Goal: Information Seeking & Learning: Compare options

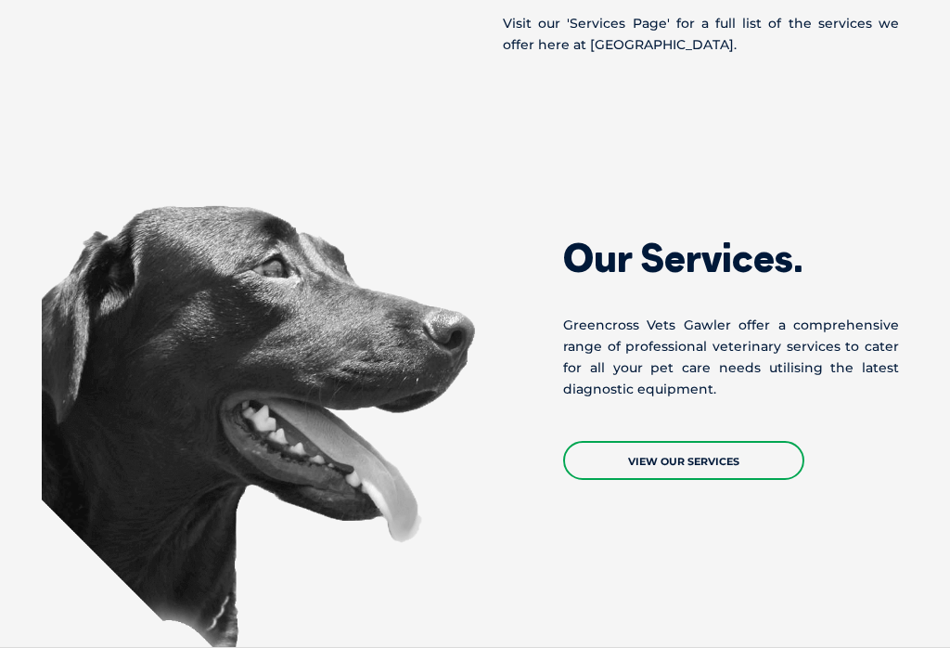
scroll to position [1653, 0]
click at [688, 441] on link "View Our Services" at bounding box center [683, 460] width 241 height 39
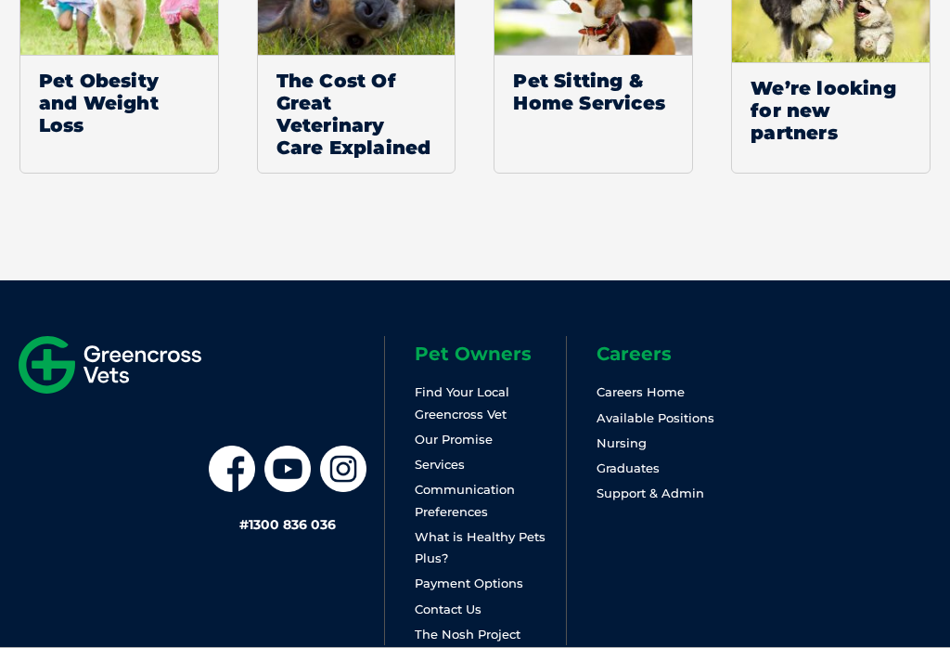
scroll to position [1807, 0]
click at [701, 411] on link "Available Positions" at bounding box center [656, 418] width 118 height 15
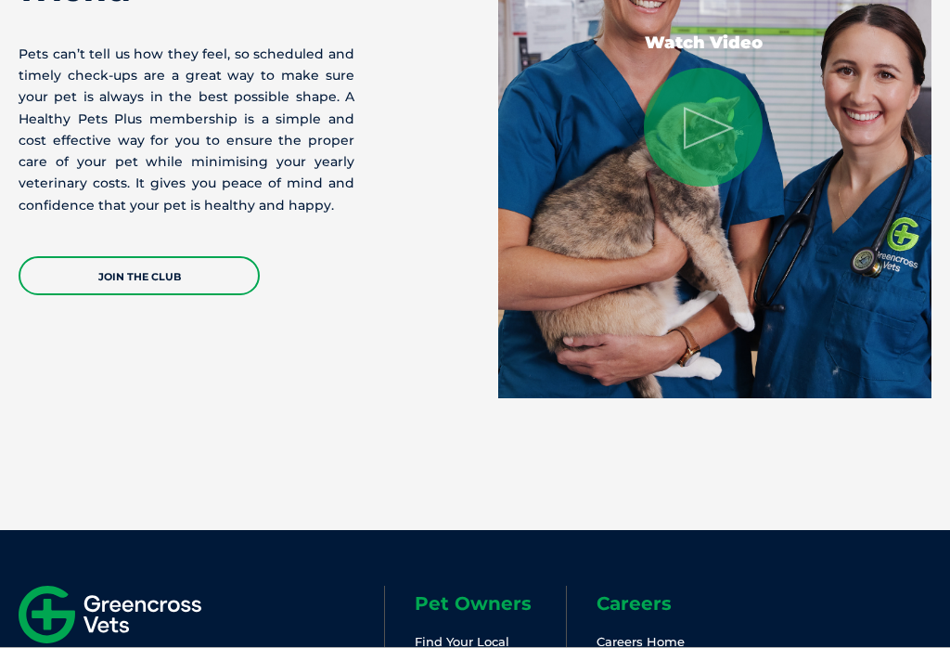
scroll to position [3542, 0]
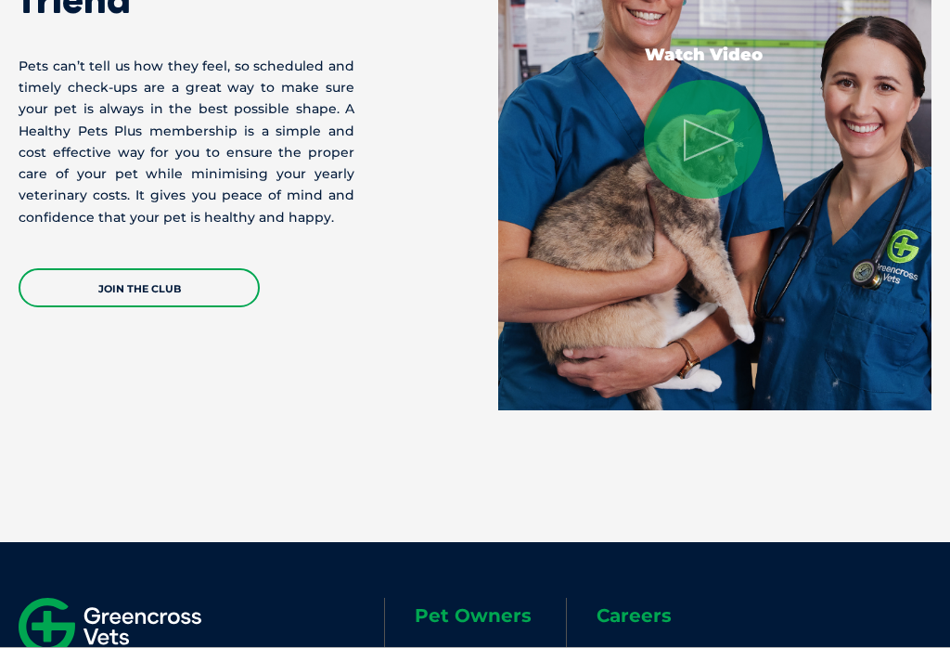
click at [143, 288] on link "JOIN THE CLUB" at bounding box center [139, 287] width 241 height 39
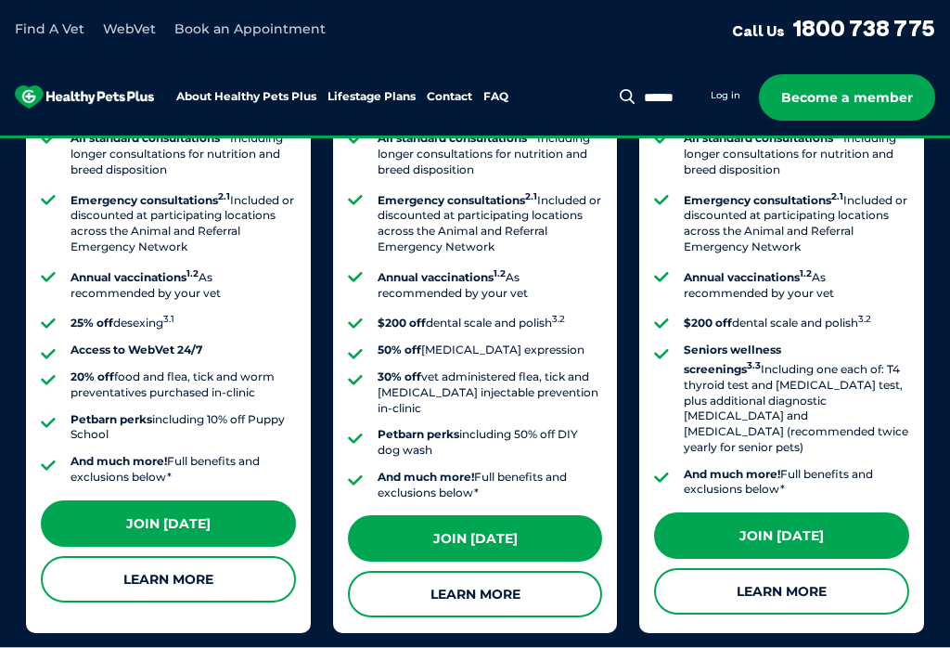
scroll to position [1957, 0]
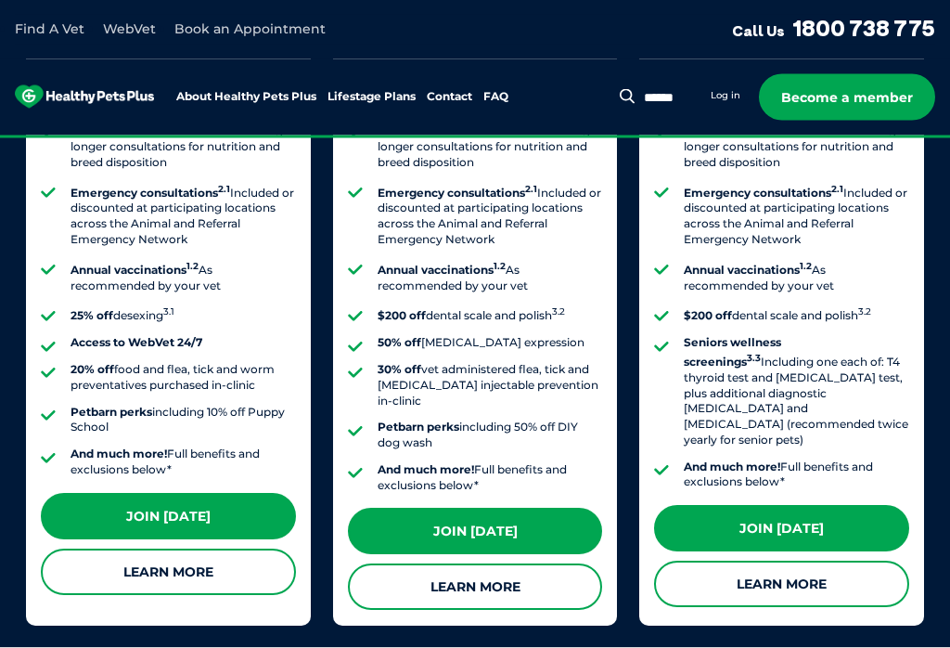
click at [480, 565] on link "Learn More" at bounding box center [475, 587] width 255 height 46
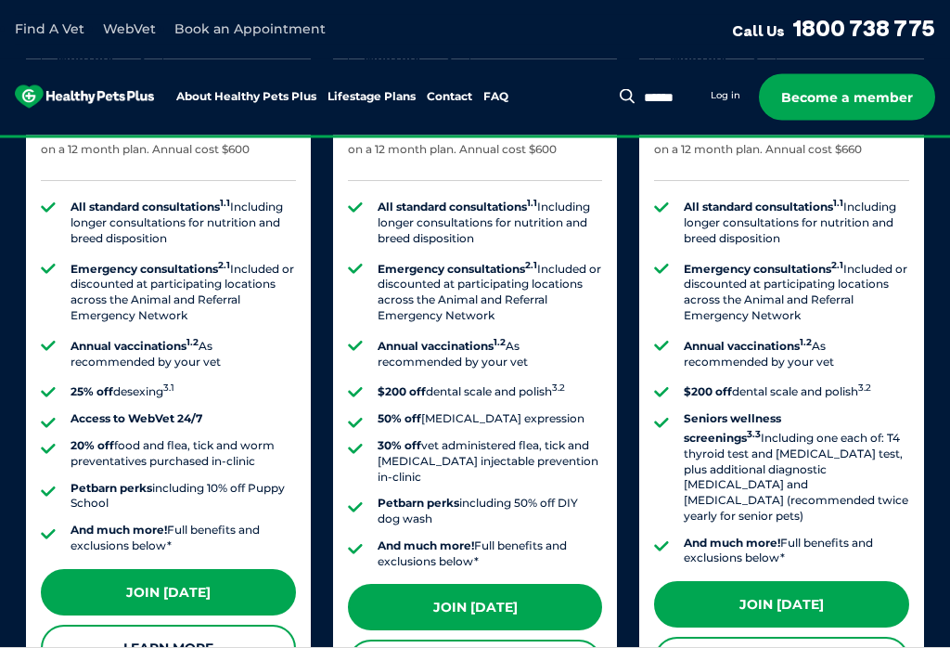
scroll to position [1898, 0]
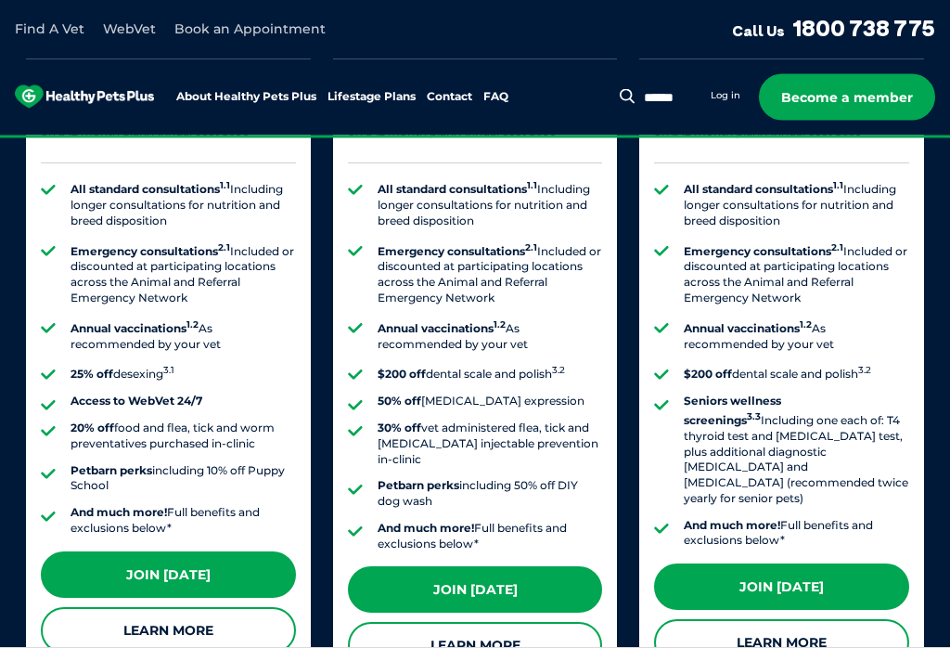
click at [793, 620] on link "Learn More" at bounding box center [781, 643] width 255 height 46
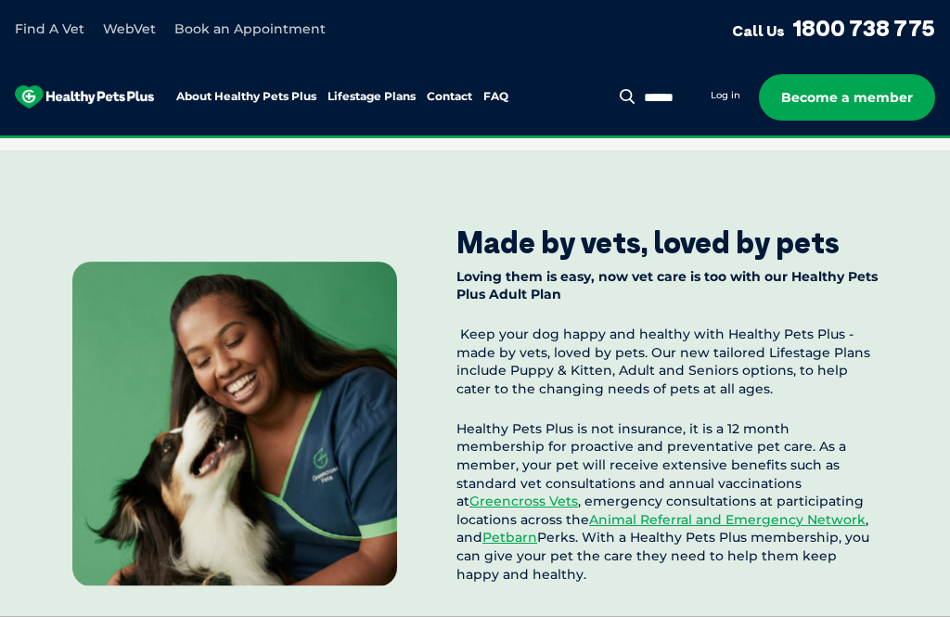
scroll to position [2052, 0]
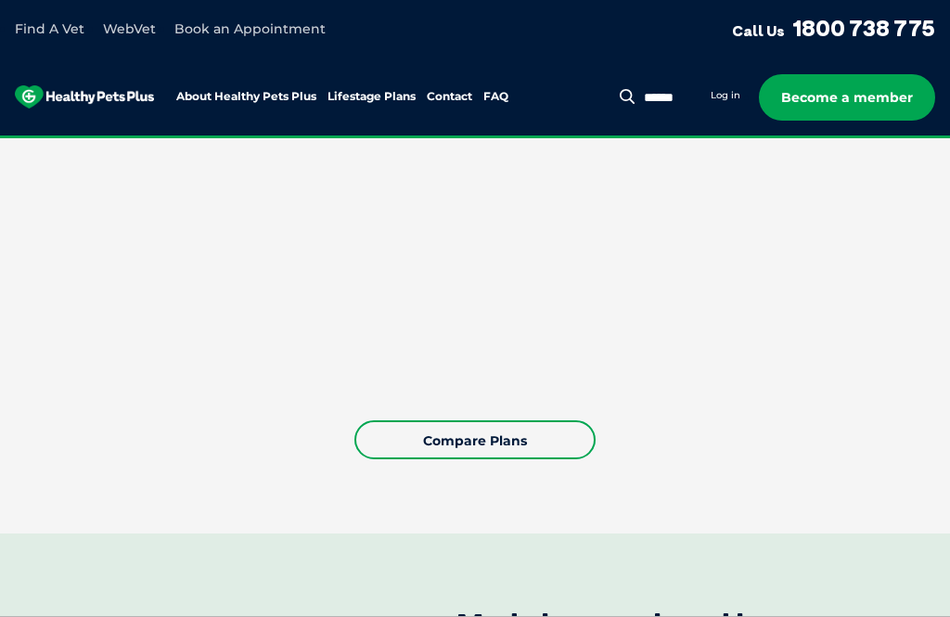
click at [477, 420] on link "Compare Plans" at bounding box center [475, 439] width 241 height 39
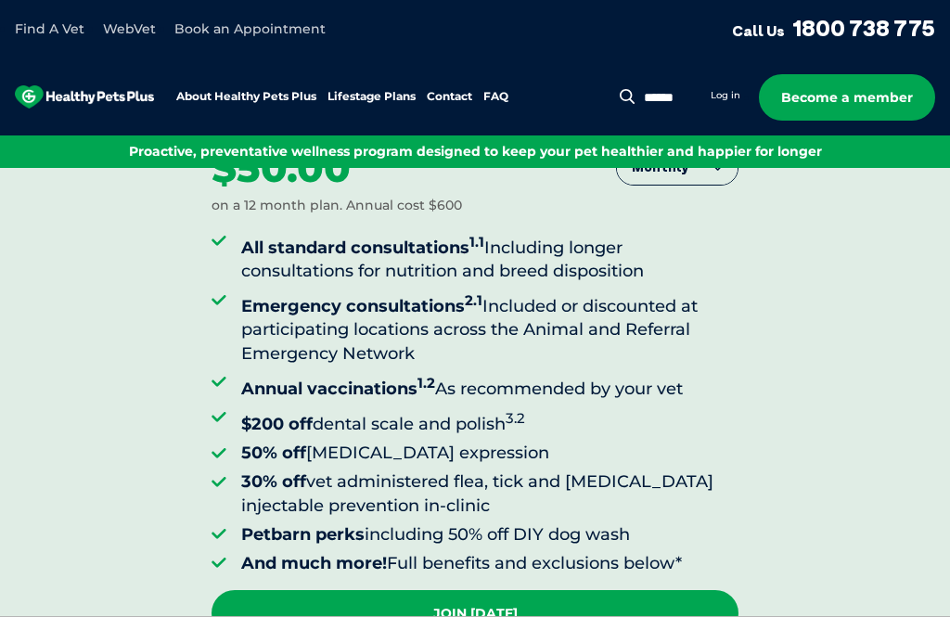
scroll to position [133, 0]
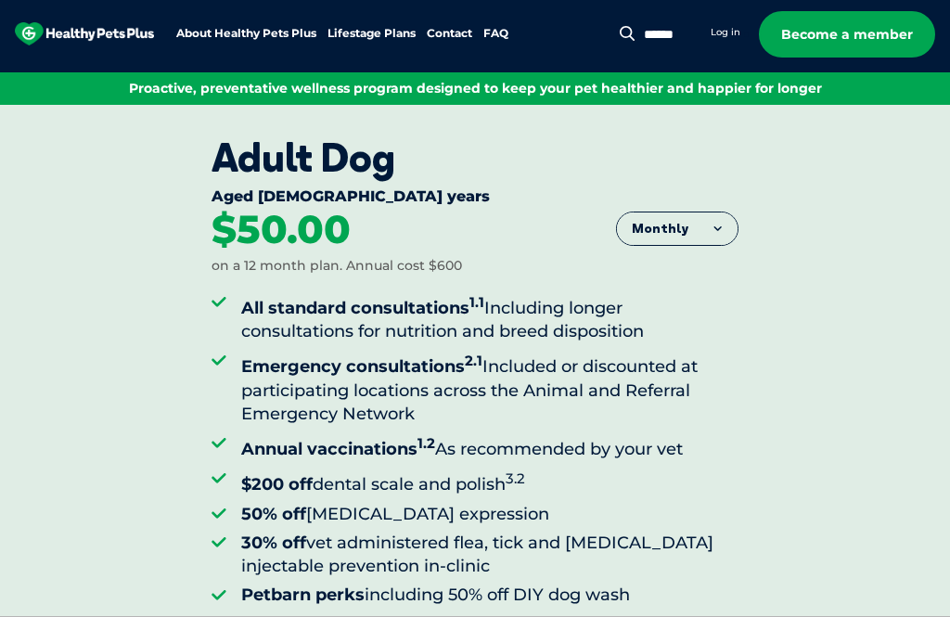
scroll to position [0, 0]
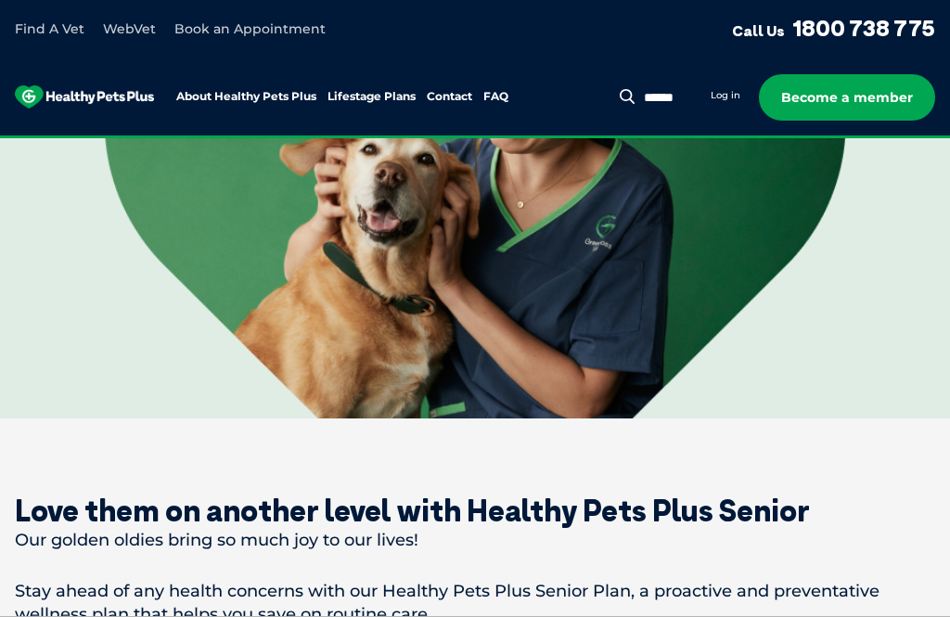
scroll to position [991, 0]
